Goal: Task Accomplishment & Management: Complete application form

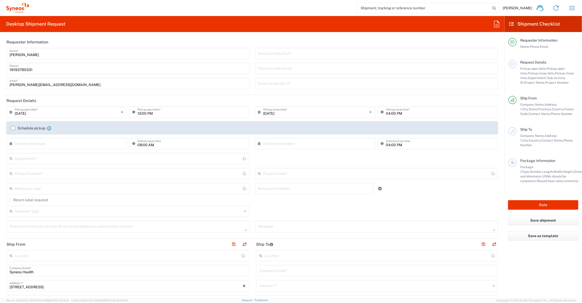
type input "[US_STATE]"
type input "6156"
type input "[GEOGRAPHIC_DATA]"
type input "Syneos Health Communications-[GEOGRAPHIC_DATA] [GEOGRAPHIC_DATA]"
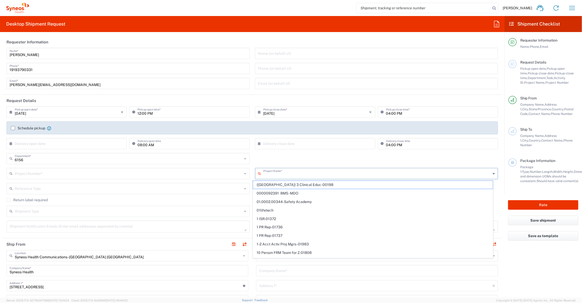
click at [290, 173] on input "text" at bounding box center [378, 173] width 228 height 9
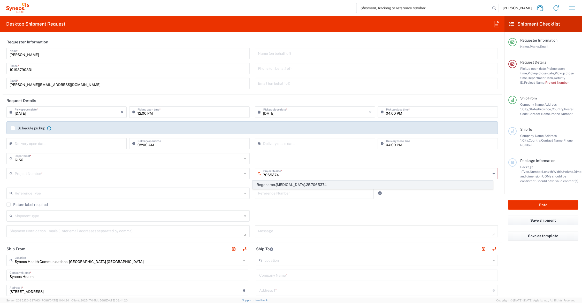
click at [291, 184] on span "Regeneron.[MEDICAL_DATA].25.7065374" at bounding box center [373, 185] width 240 height 8
type input "Regeneron.[MEDICAL_DATA].25.7065374"
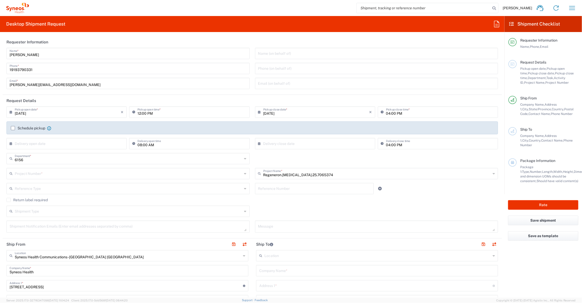
click at [284, 187] on input "text" at bounding box center [314, 188] width 113 height 9
type input "MCUS.IMCA.CL.7065374"
type input "task 007.02"
click at [285, 274] on input "text" at bounding box center [377, 270] width 236 height 9
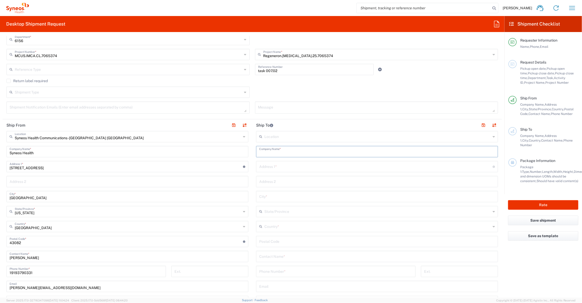
scroll to position [129, 0]
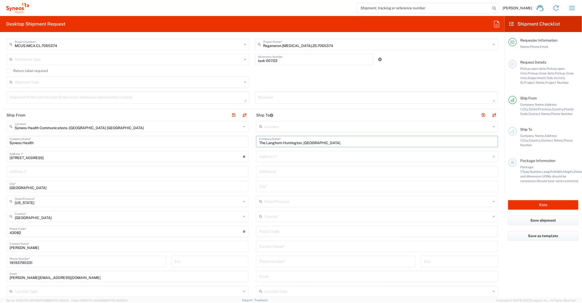
type input "The Langhorn Huntington, [GEOGRAPHIC_DATA]"
type input "[STREET_ADDRESS][PERSON_NAME]"
type input "CA [MEDICAL_DATA] Cons. 082225/Regeneron"
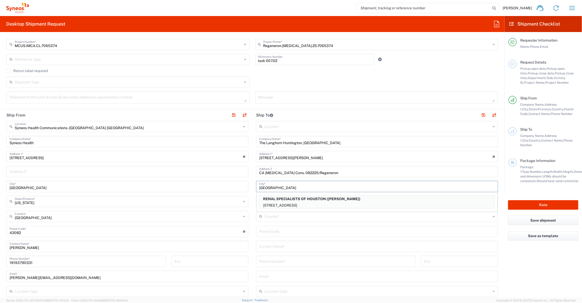
type input "[GEOGRAPHIC_DATA]"
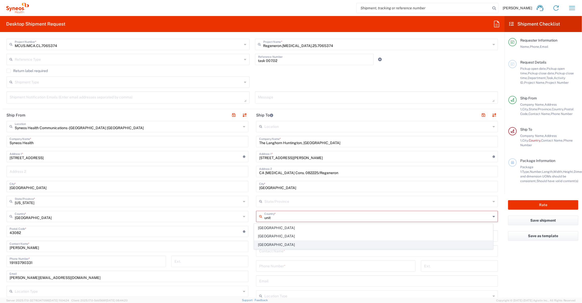
click at [279, 245] on span "[GEOGRAPHIC_DATA]" at bounding box center [374, 245] width 239 height 8
type input "[GEOGRAPHIC_DATA]"
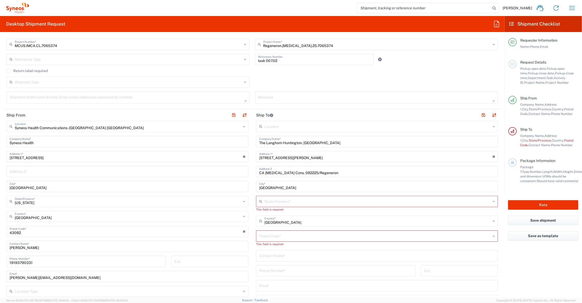
click at [272, 200] on input "text" at bounding box center [378, 201] width 227 height 9
click at [268, 211] on span "[US_STATE]" at bounding box center [374, 213] width 239 height 8
type input "[US_STATE]"
click at [270, 231] on input "undefined" at bounding box center [376, 231] width 234 height 9
type input "91106-4508"
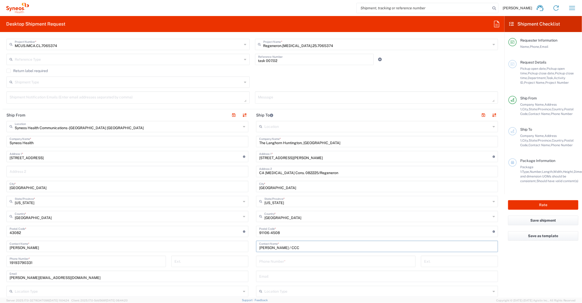
type input "[PERSON_NAME] / CCC"
type input "[PHONE_NUMBER]"
click at [280, 143] on input "The Langhorn Huntington, [GEOGRAPHIC_DATA]" at bounding box center [377, 141] width 236 height 9
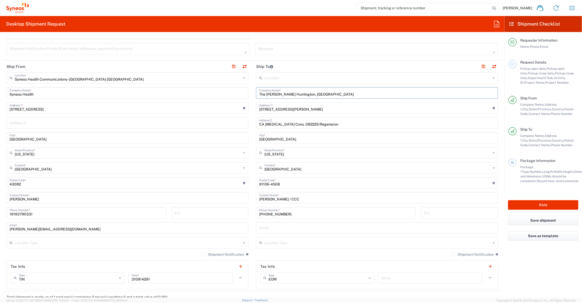
scroll to position [194, 0]
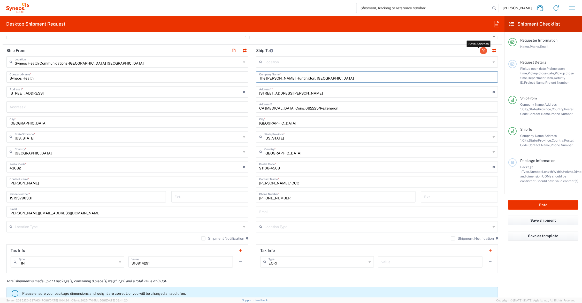
type input "The [PERSON_NAME] Huntington, [GEOGRAPHIC_DATA]"
click at [480, 49] on button "button" at bounding box center [483, 50] width 7 height 7
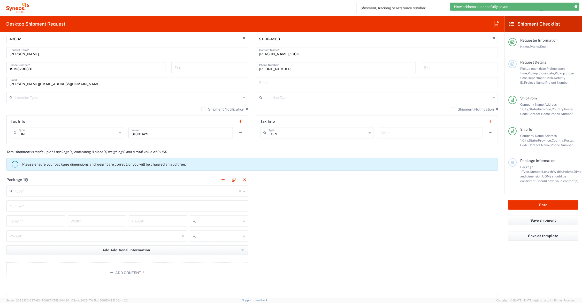
click at [30, 190] on input "text" at bounding box center [127, 190] width 224 height 9
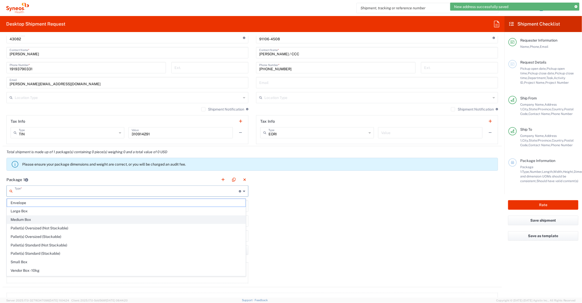
click at [29, 219] on span "Medium Box" at bounding box center [126, 220] width 239 height 8
type input "Medium Box"
type input "13"
type input "11.5"
type input "2.5"
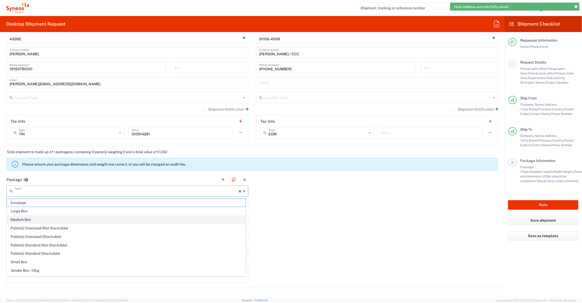
type input "in"
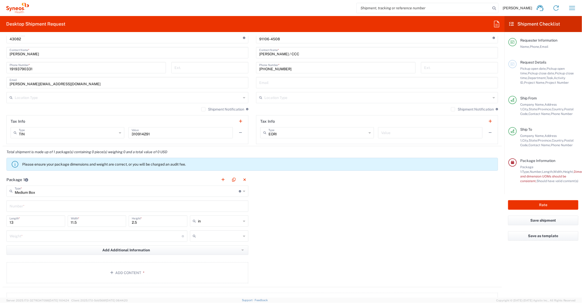
click at [27, 206] on input "text" at bounding box center [128, 205] width 236 height 9
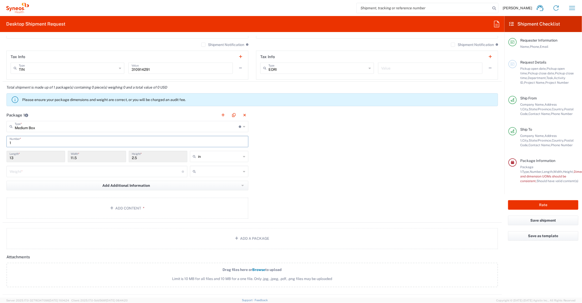
type input "1"
click at [38, 170] on input "number" at bounding box center [96, 171] width 173 height 9
type input "8"
click at [100, 204] on button "Add Content *" at bounding box center [127, 208] width 242 height 21
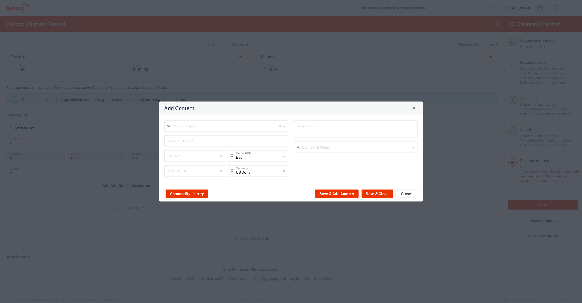
click at [188, 126] on input "text" at bounding box center [226, 125] width 106 height 9
click at [188, 137] on span "Documents" at bounding box center [226, 137] width 123 height 8
type input "Documents"
type input "1"
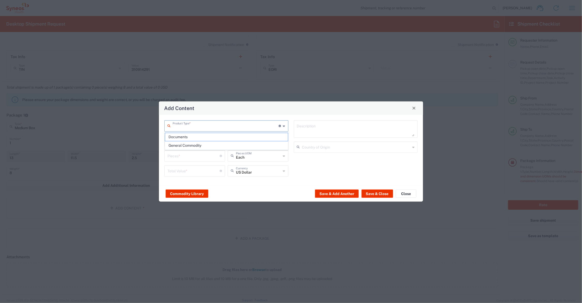
type input "1"
type textarea "Documents"
drag, startPoint x: 178, startPoint y: 153, endPoint x: 154, endPoint y: 156, distance: 23.5
click at [154, 156] on div "Add Content Documents Product Type * Document: Paper document generated interna…" at bounding box center [291, 151] width 582 height 303
type input "2"
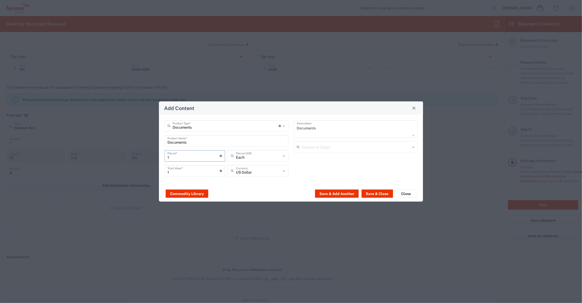
type input "2"
type input "20"
type input "200"
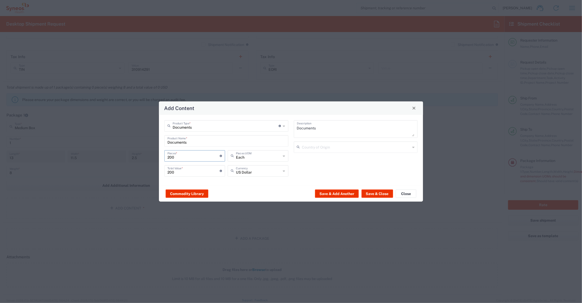
type input "200"
drag, startPoint x: 178, startPoint y: 170, endPoint x: 148, endPoint y: 170, distance: 30.8
click at [148, 170] on div "Add Content Documents Product Type * Document: Paper document generated interna…" at bounding box center [291, 151] width 582 height 303
type input "65.00"
click at [372, 193] on button "Save & Close" at bounding box center [378, 194] width 32 height 8
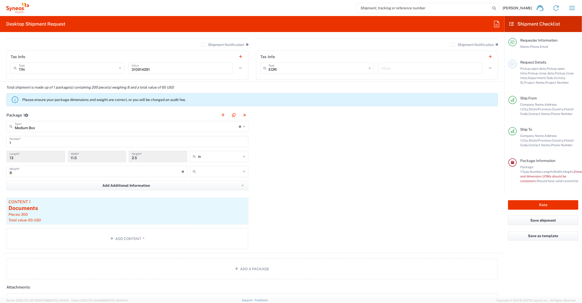
click at [215, 174] on input "text" at bounding box center [219, 172] width 43 height 8
click at [208, 190] on span "lbs" at bounding box center [217, 192] width 57 height 8
type input "lbs"
click at [220, 114] on button "button" at bounding box center [223, 115] width 7 height 7
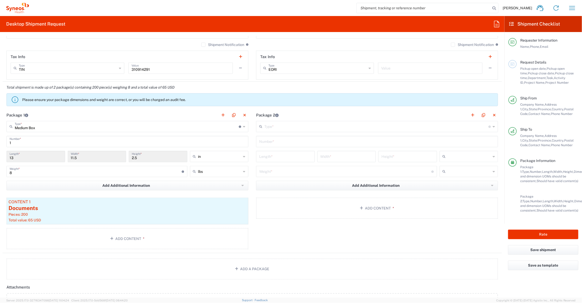
click at [279, 128] on input "text" at bounding box center [377, 126] width 224 height 9
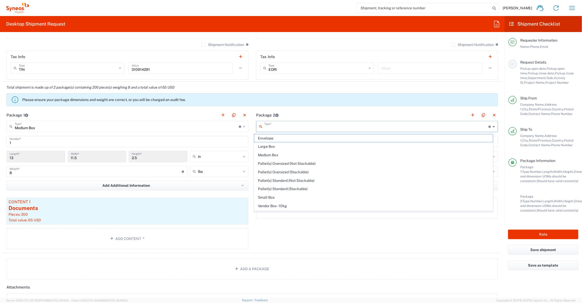
scroll to position [17, 0]
click at [277, 206] on span "Your Packaging" at bounding box center [374, 208] width 239 height 8
type input "Your Packaging"
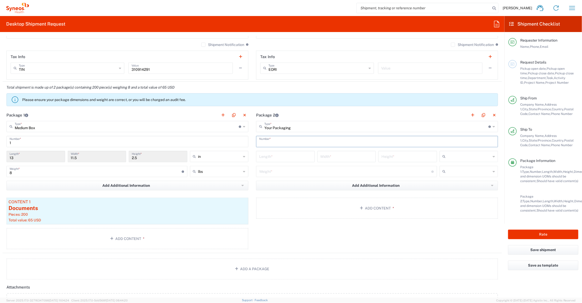
click at [284, 140] on input "text" at bounding box center [377, 141] width 236 height 9
type input "1"
click at [282, 158] on input "number" at bounding box center [285, 156] width 53 height 9
type input "41"
type input "31"
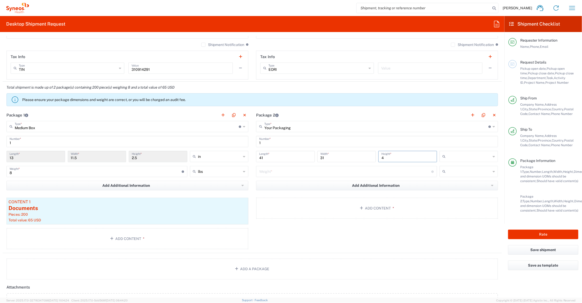
type input "4"
click at [309, 173] on input "number" at bounding box center [345, 171] width 173 height 9
type input "7"
click at [463, 156] on input "text" at bounding box center [469, 157] width 43 height 8
click at [443, 187] on span "in" at bounding box center [464, 185] width 57 height 8
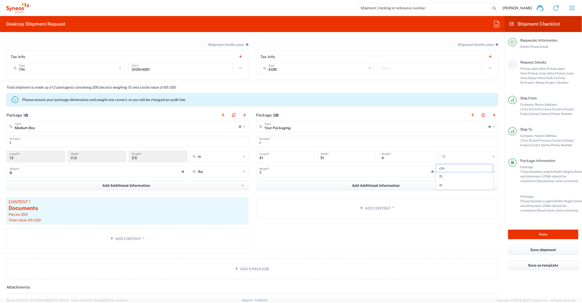
type input "in"
click at [448, 171] on input "text" at bounding box center [469, 172] width 43 height 8
drag, startPoint x: 448, startPoint y: 190, endPoint x: 442, endPoint y: 191, distance: 6.0
click at [448, 190] on span "lbs" at bounding box center [464, 192] width 57 height 8
type input "lbs"
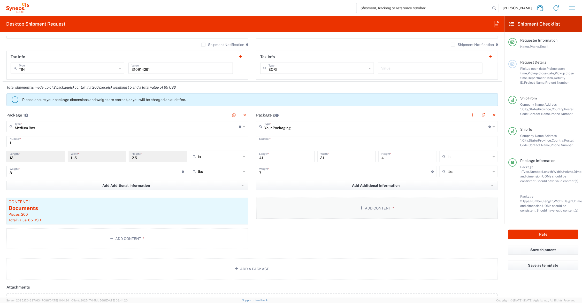
click at [364, 209] on button "Add Content *" at bounding box center [377, 208] width 242 height 21
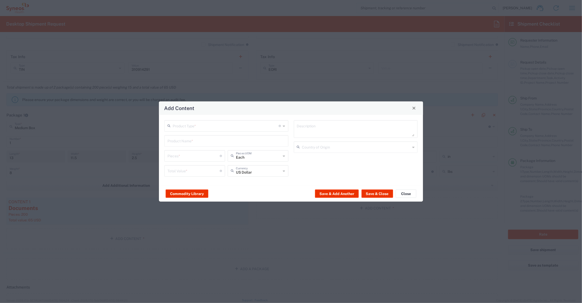
click at [234, 142] on input "text" at bounding box center [227, 140] width 118 height 9
click at [202, 152] on div "FOAM CORE SIGN BOARD" at bounding box center [226, 153] width 123 height 9
type input "FOAM CORE SIGN BOARD"
type input "1"
type textarea "40X30"
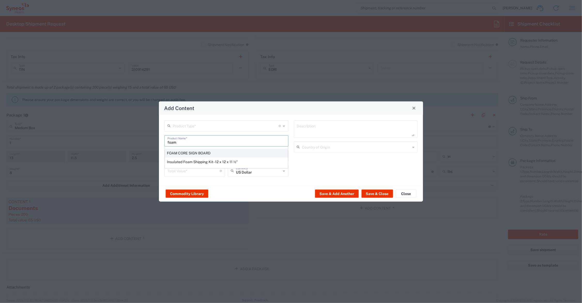
type input "[GEOGRAPHIC_DATA]"
drag, startPoint x: 190, startPoint y: 158, endPoint x: 161, endPoint y: 155, distance: 28.8
click at [161, 155] on div "Product Type * Document: Paper document generated internally by Syneos, a clien…" at bounding box center [291, 150] width 264 height 71
type input "2"
click at [172, 170] on input "number" at bounding box center [194, 170] width 52 height 9
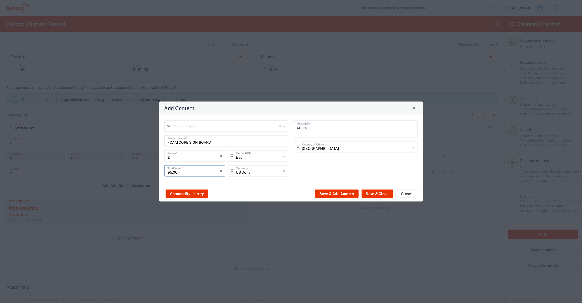
type input "95.00"
click at [191, 127] on input "text" at bounding box center [226, 125] width 106 height 9
click at [193, 144] on span "General Commodity" at bounding box center [226, 146] width 123 height 8
type input "General Commodity"
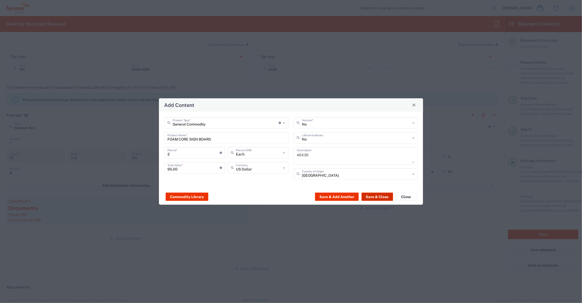
click at [371, 197] on button "Save & Close" at bounding box center [378, 197] width 32 height 8
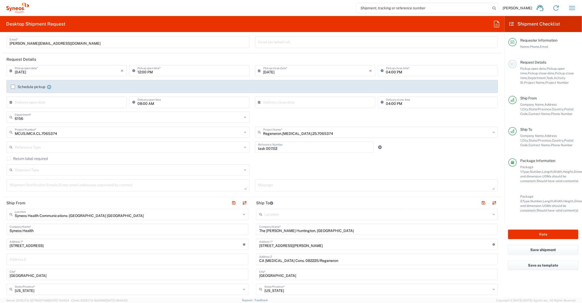
scroll to position [0, 0]
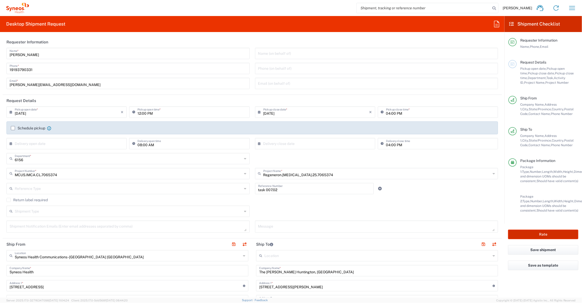
click at [518, 234] on button "Rate" at bounding box center [544, 235] width 70 height 10
type input "Regeneron.[MEDICAL_DATA].25.7065374"
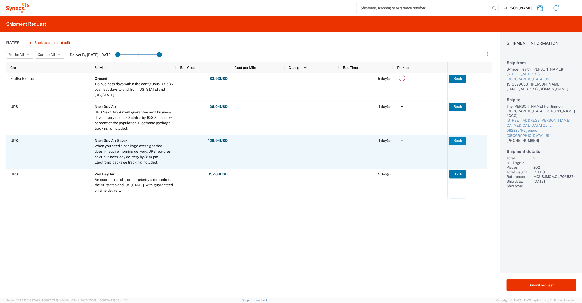
click at [458, 140] on button "Book" at bounding box center [458, 141] width 17 height 8
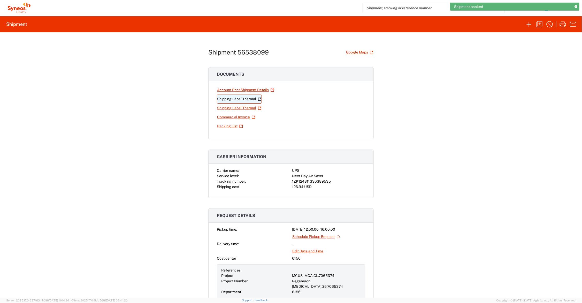
click at [245, 99] on link "Shipping Label Thermal" at bounding box center [239, 99] width 45 height 9
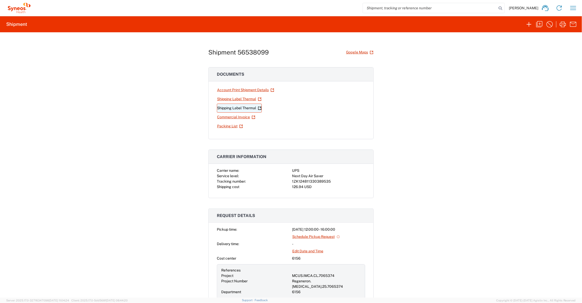
click at [247, 106] on link "Shipping Label Thermal" at bounding box center [239, 108] width 45 height 9
